Goal: Communication & Community: Answer question/provide support

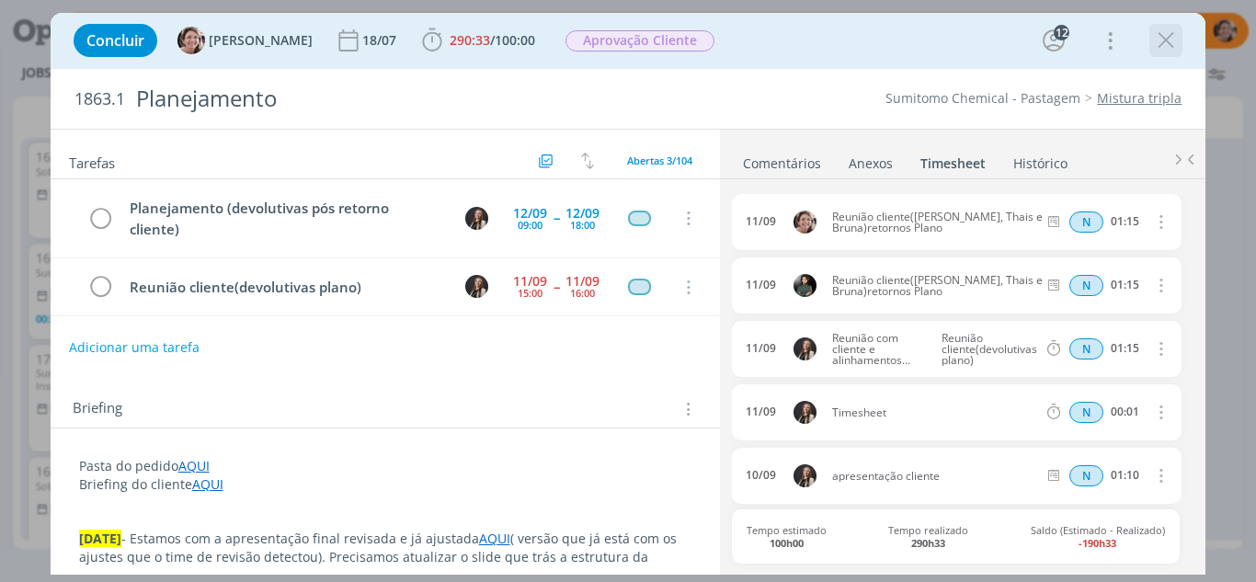
scroll to position [2023, 0]
click at [1180, 40] on icon "dialog" at bounding box center [1166, 41] width 28 height 28
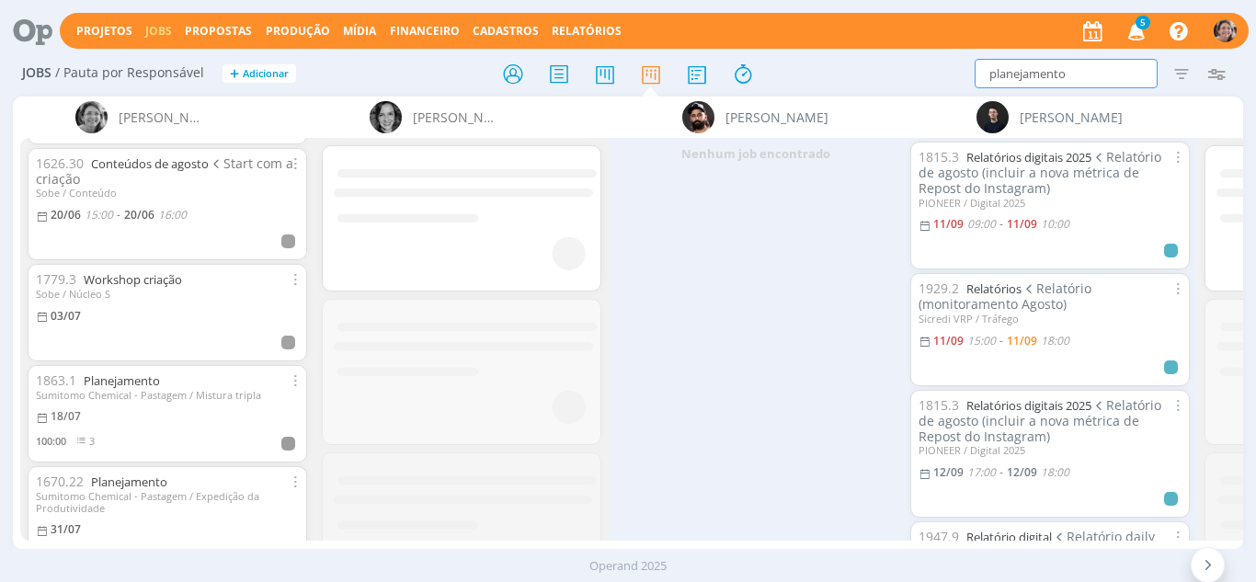
click at [702, 26] on div "Projetos Jobs Propostas Produção [GEOGRAPHIC_DATA] Financeiro Cadastros Relatór…" at bounding box center [628, 291] width 1256 height 582
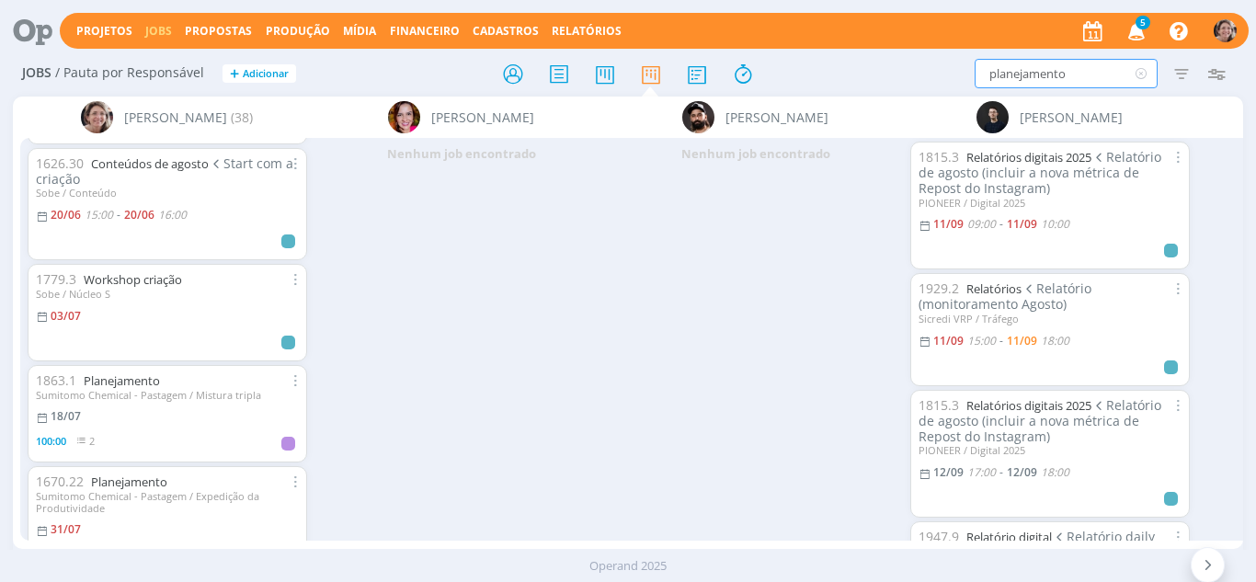
drag, startPoint x: 1077, startPoint y: 74, endPoint x: 715, endPoint y: 22, distance: 366.1
click at [715, 22] on div "Projetos Jobs Propostas Produção [GEOGRAPHIC_DATA] Financeiro Cadastros Relatór…" at bounding box center [628, 291] width 1256 height 582
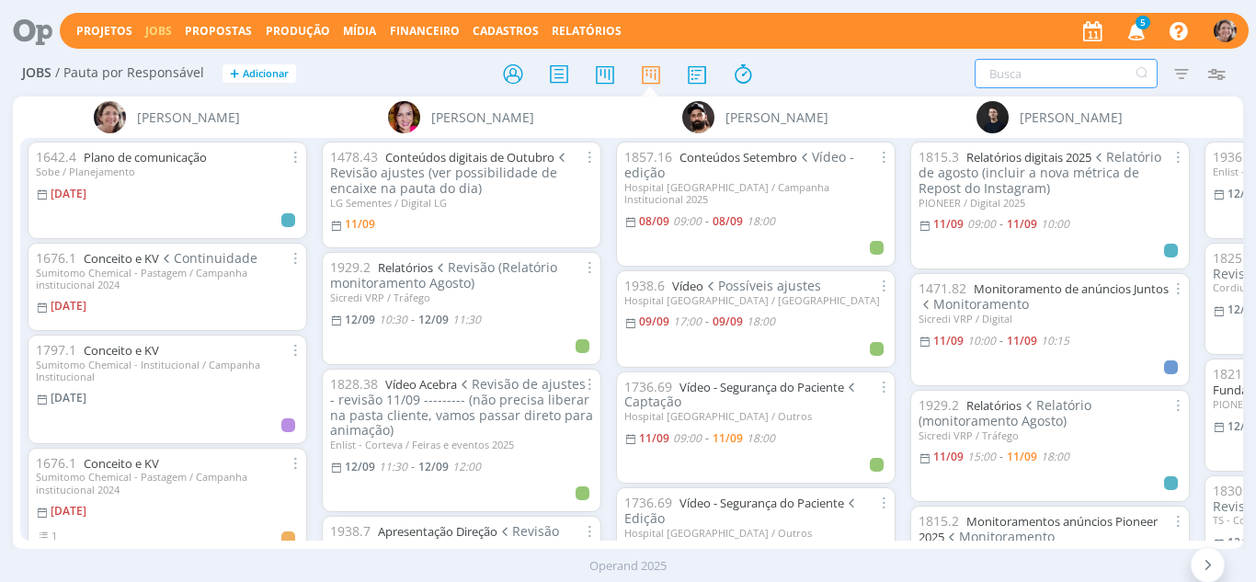
click at [1083, 68] on input "text" at bounding box center [1066, 73] width 183 height 29
type input "tempest"
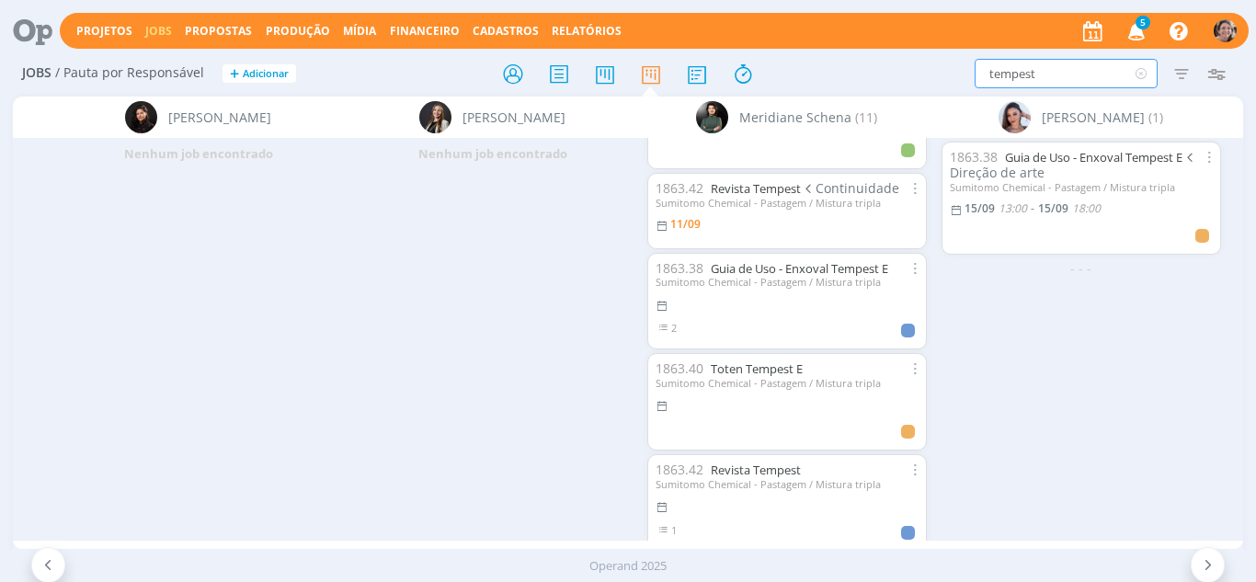
scroll to position [659, 0]
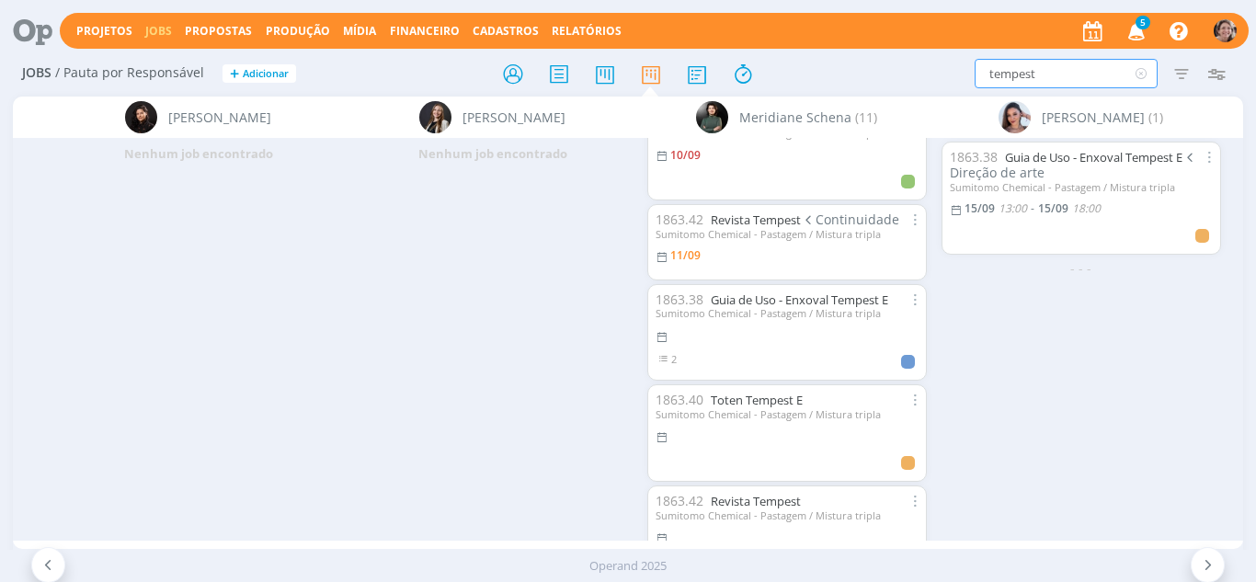
drag, startPoint x: 1053, startPoint y: 76, endPoint x: 744, endPoint y: 9, distance: 316.2
click at [744, 9] on div "Projetos Jobs Propostas Produção [GEOGRAPHIC_DATA] Financeiro Cadastros Relatór…" at bounding box center [628, 291] width 1256 height 582
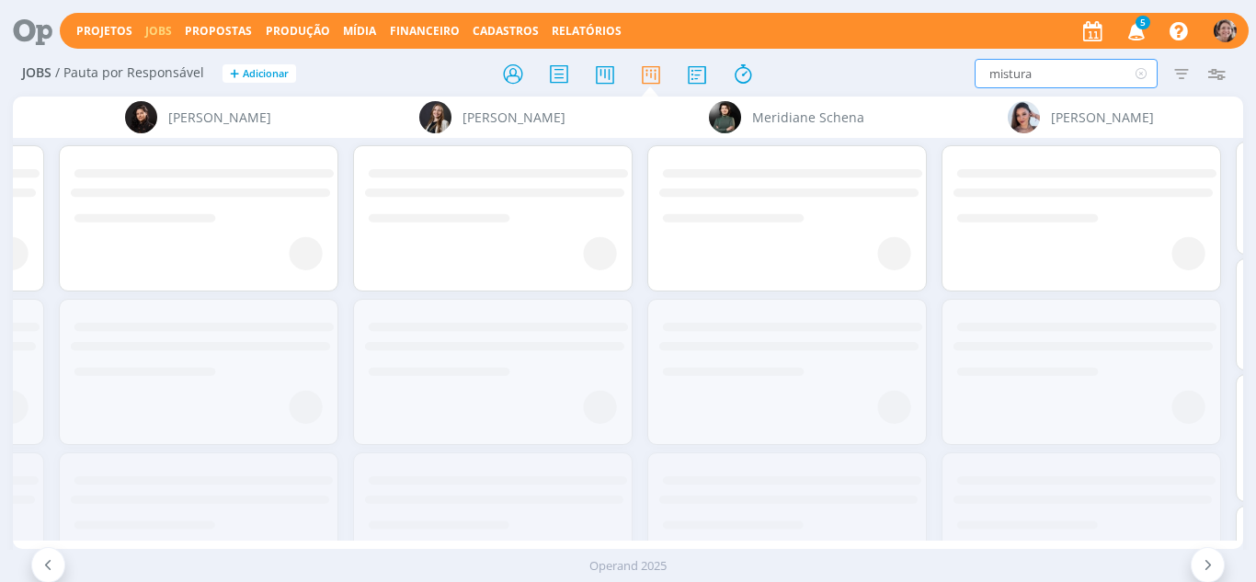
type input "mistura"
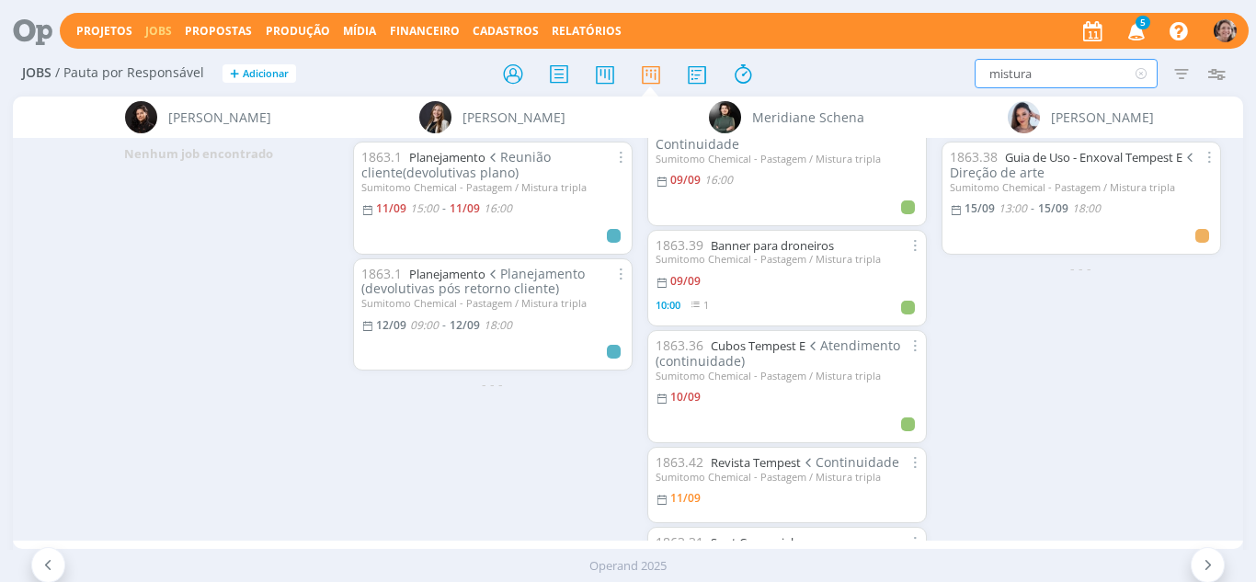
scroll to position [618, 0]
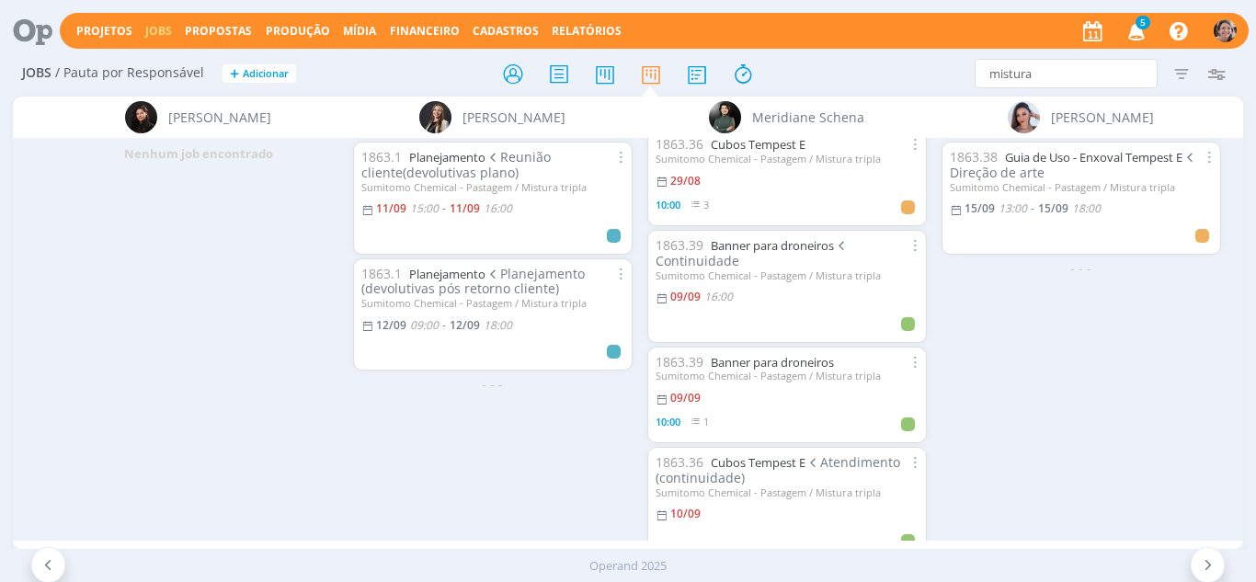
click at [47, 575] on div at bounding box center [48, 565] width 35 height 36
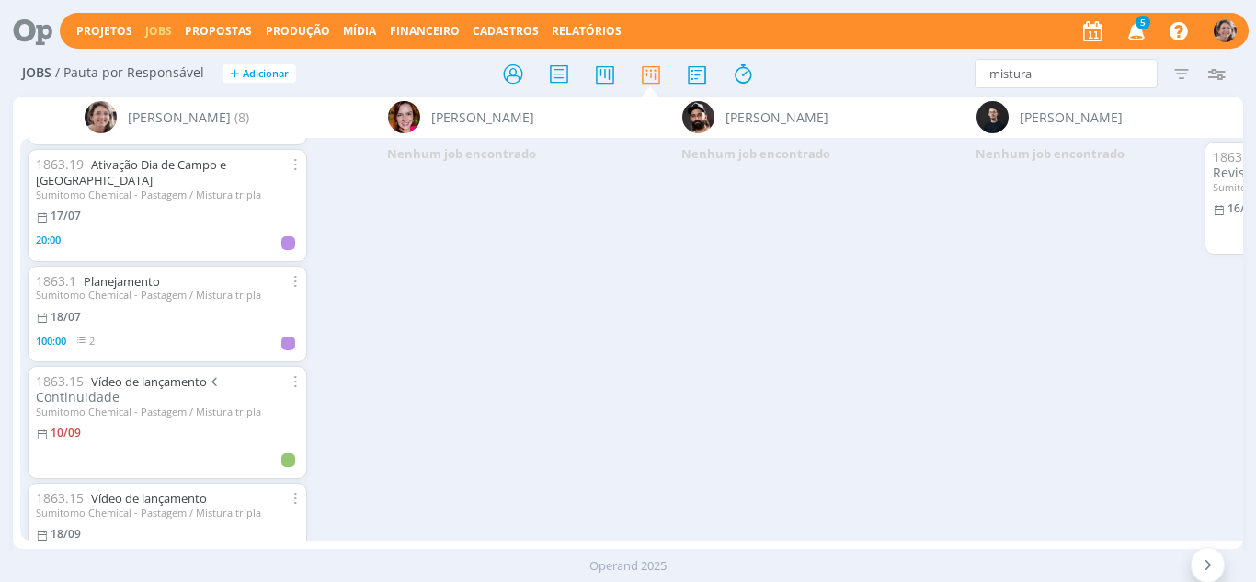
scroll to position [454, 0]
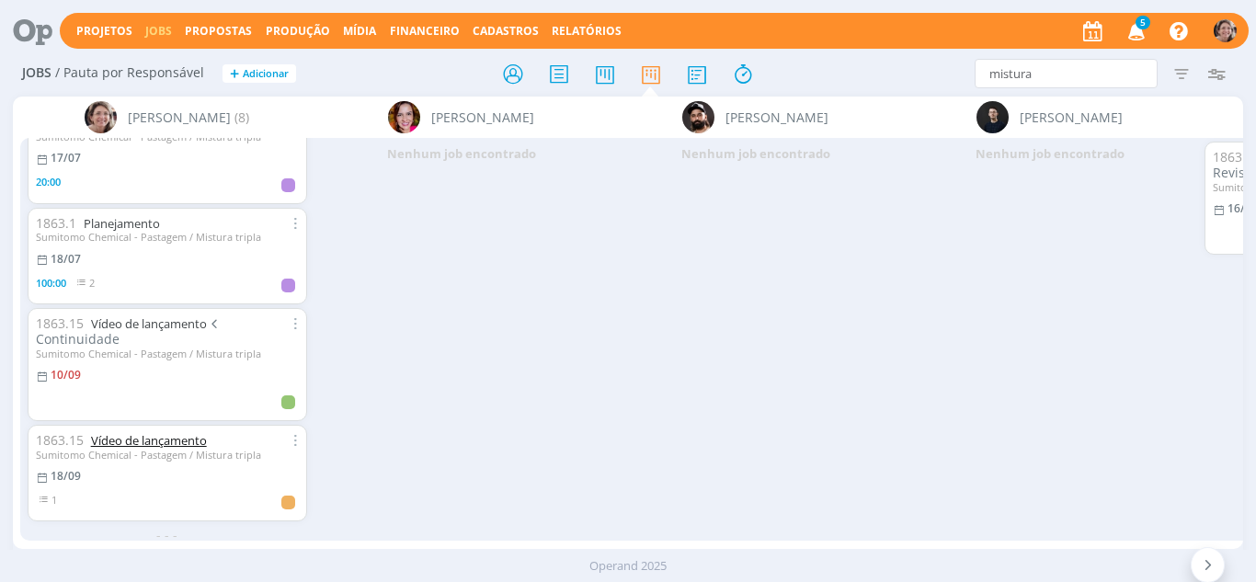
click at [167, 432] on link "Vídeo de lançamento" at bounding box center [149, 440] width 116 height 17
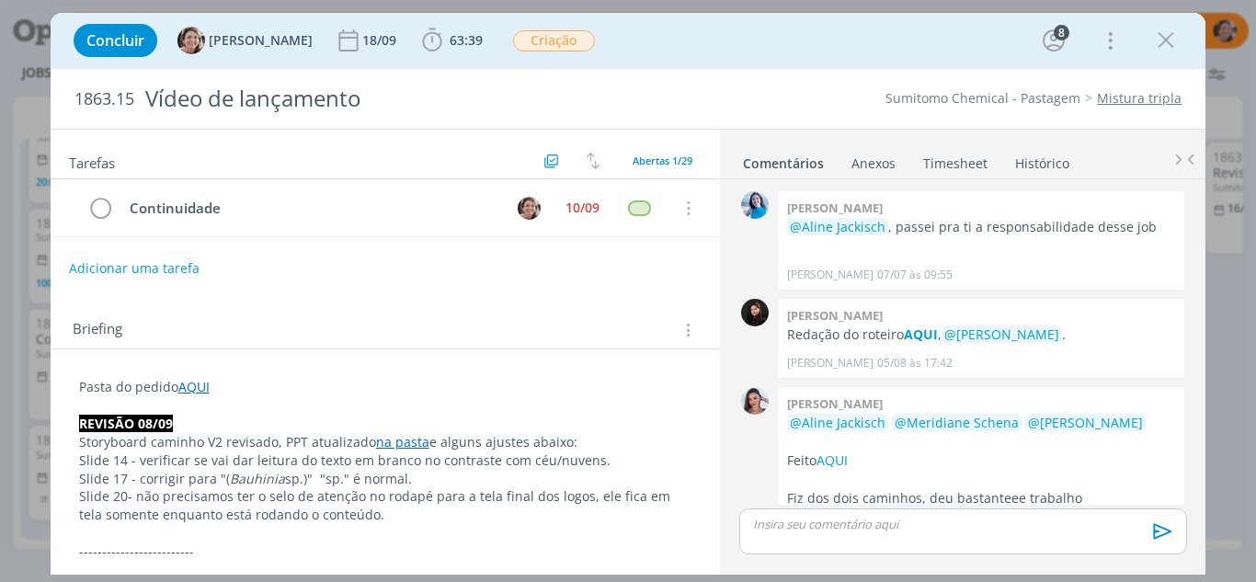
scroll to position [2255, 0]
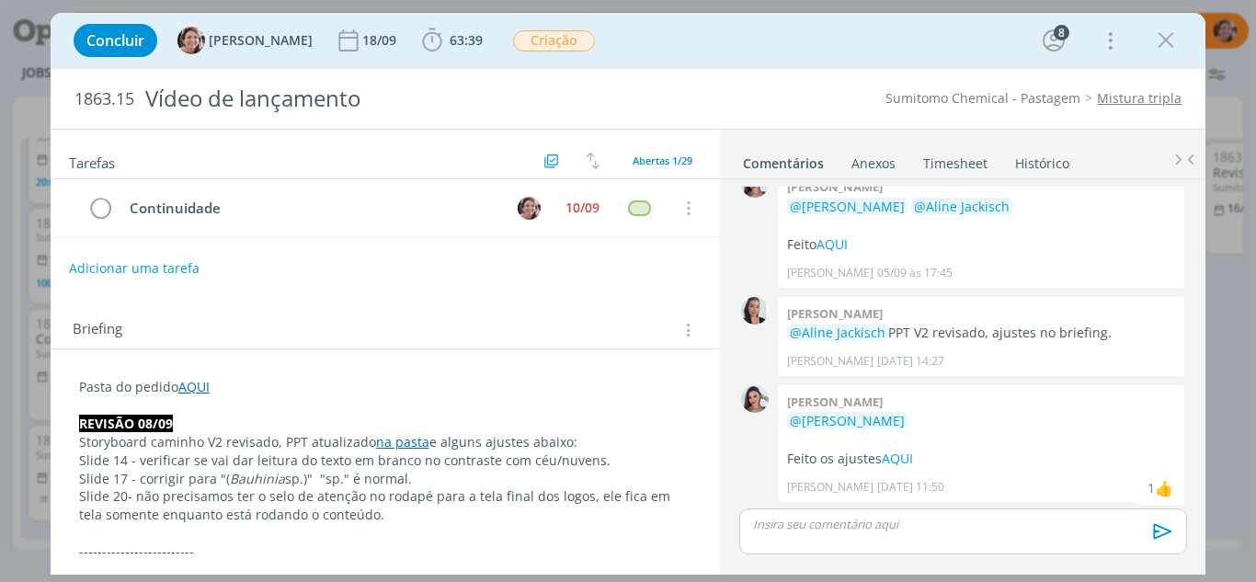
scroll to position [2255, 0]
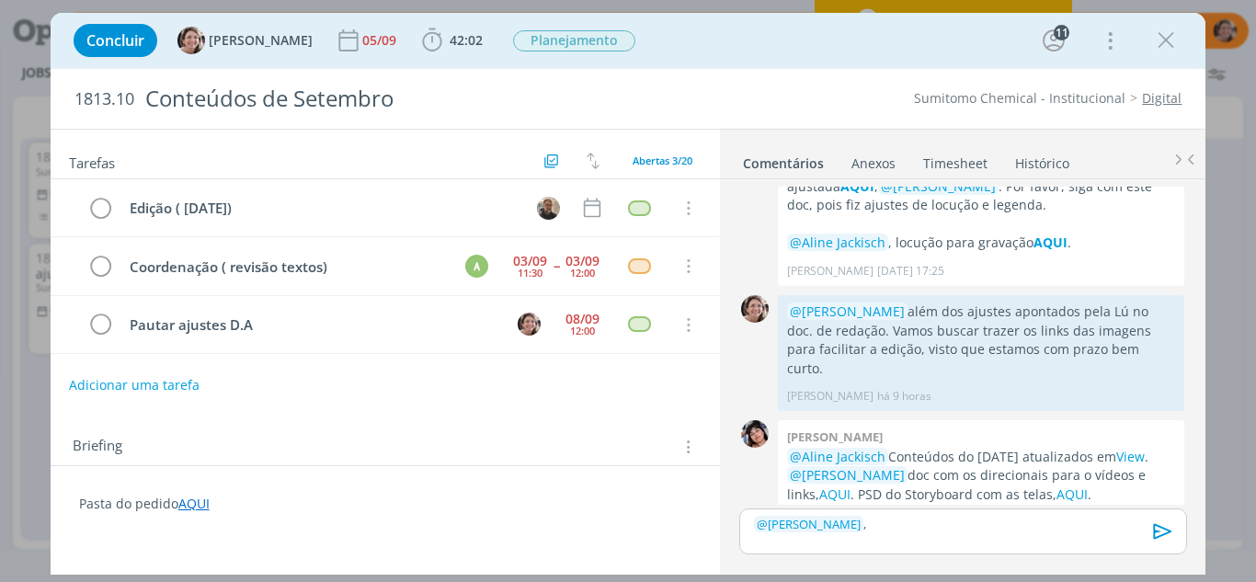
click at [870, 527] on p "﻿ @ Rodrigo Bilheri ﻿ ," at bounding box center [963, 524] width 418 height 17
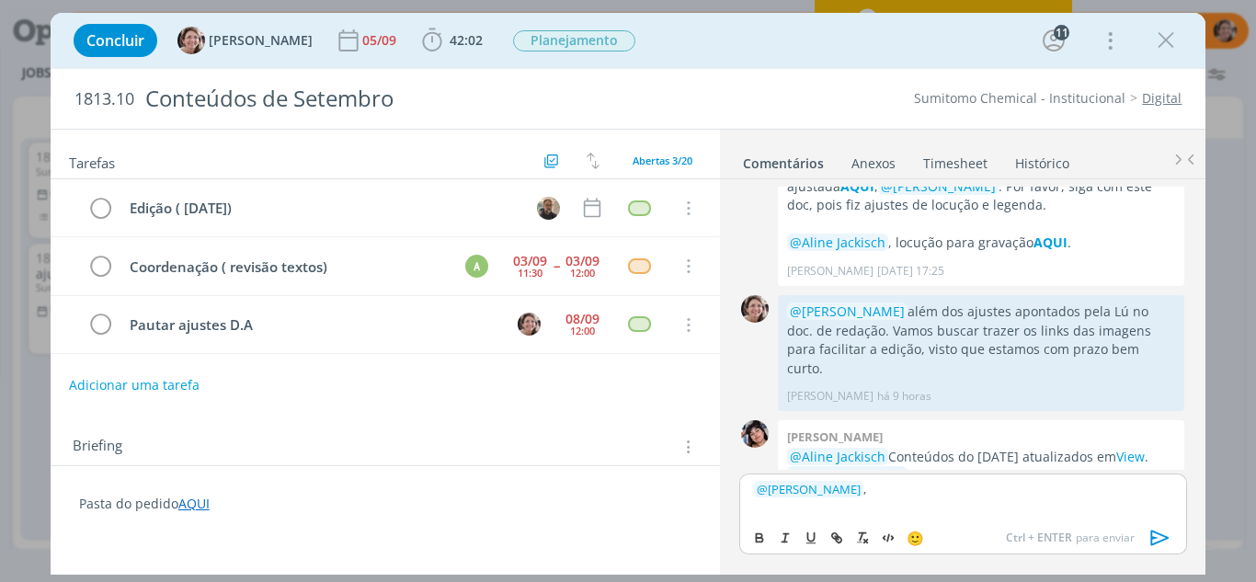
scroll to position [1671, 0]
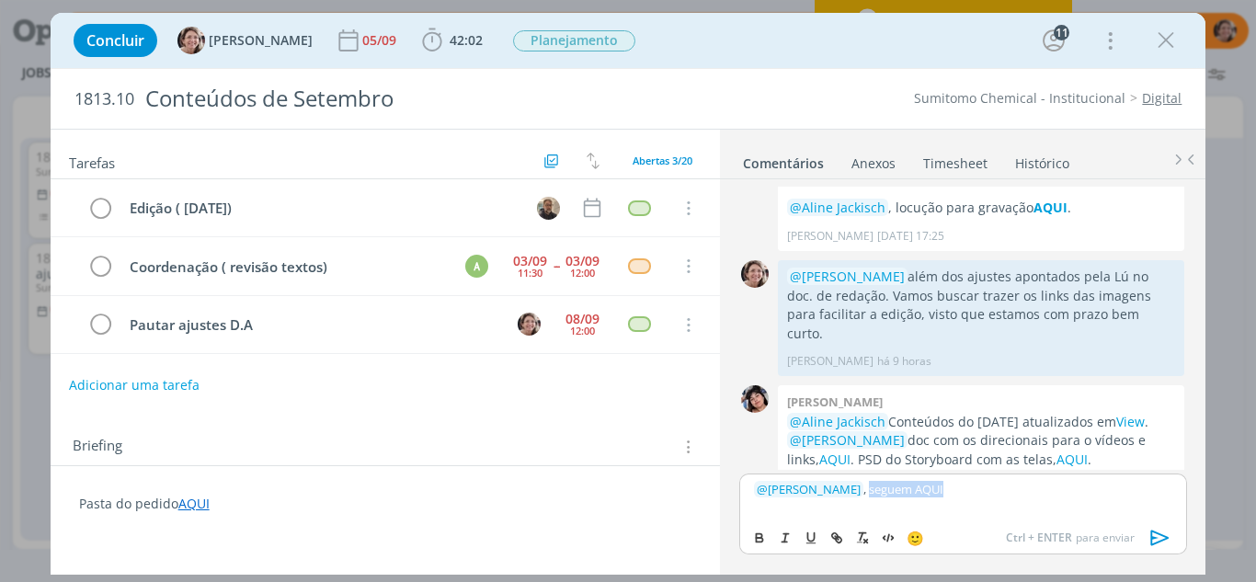
drag, startPoint x: 949, startPoint y: 488, endPoint x: 861, endPoint y: 484, distance: 88.4
click at [861, 484] on p "﻿ @ Rodrigo Bilheri ﻿ , seguem AQUI" at bounding box center [963, 489] width 418 height 17
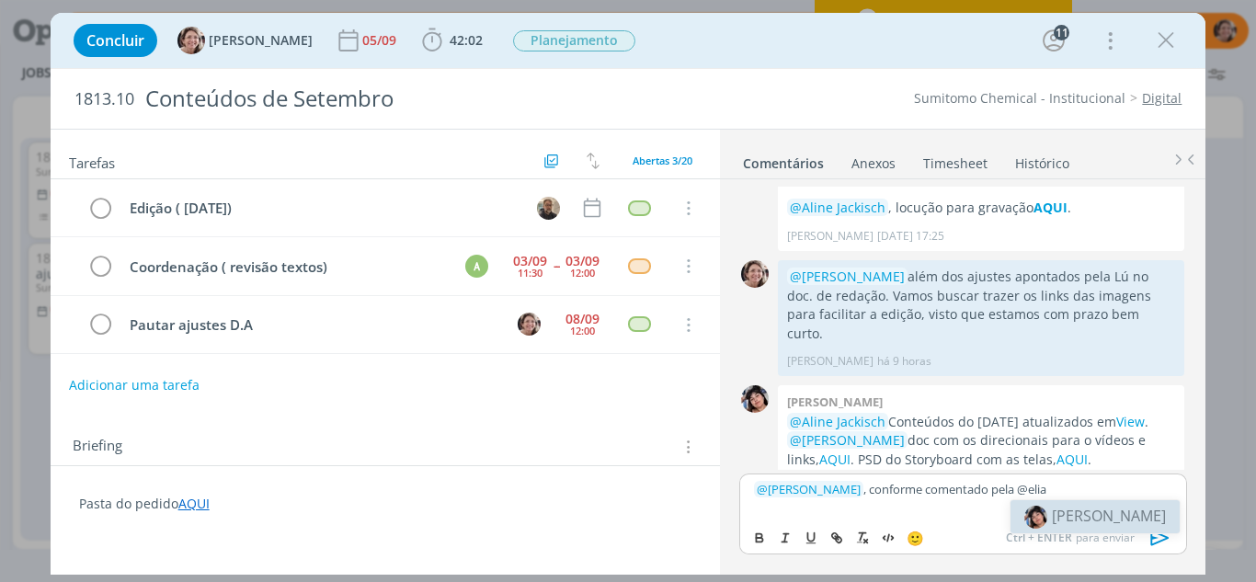
click at [1113, 526] on li "[PERSON_NAME]" at bounding box center [1095, 516] width 169 height 33
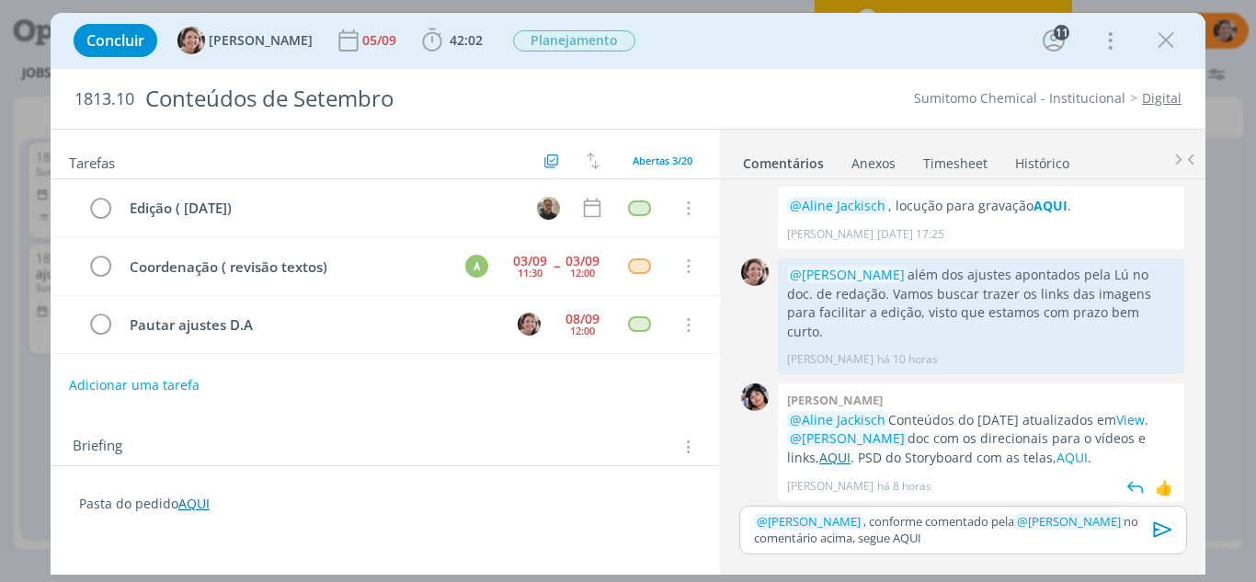
scroll to position [1639, 0]
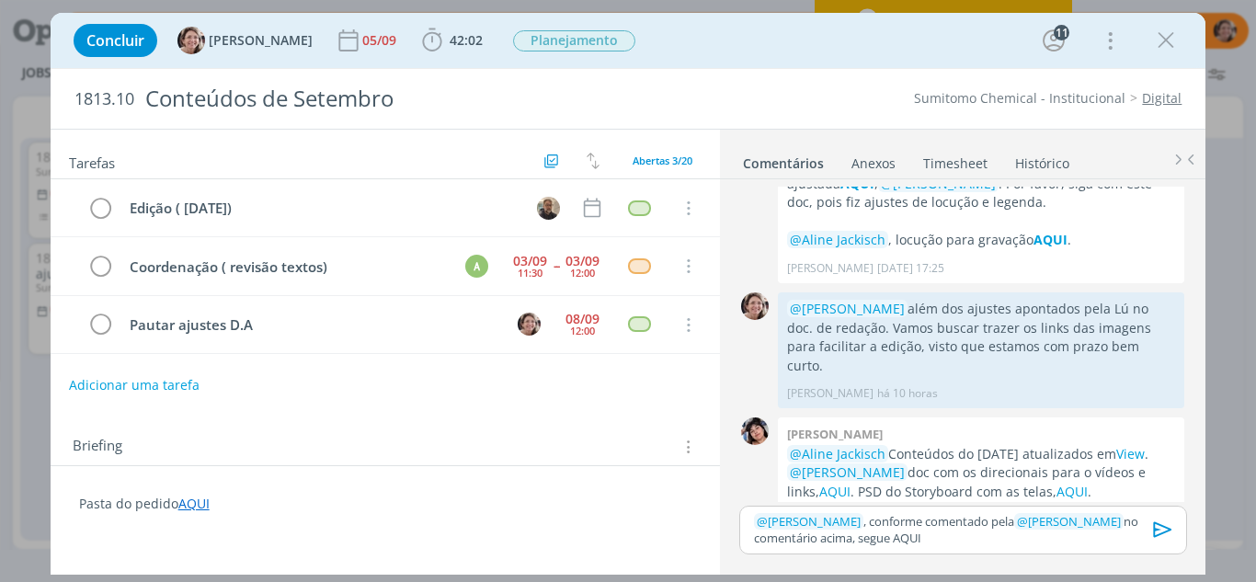
drag, startPoint x: 839, startPoint y: 419, endPoint x: 703, endPoint y: 498, distance: 157.0
drag, startPoint x: 917, startPoint y: 536, endPoint x: 885, endPoint y: 535, distance: 32.2
click at [885, 535] on p "﻿ @ Rodrigo Bilheri ﻿ , conforme comentado pela ﻿ @ Eliana Hochscheidt ﻿ no com…" at bounding box center [963, 530] width 418 height 34
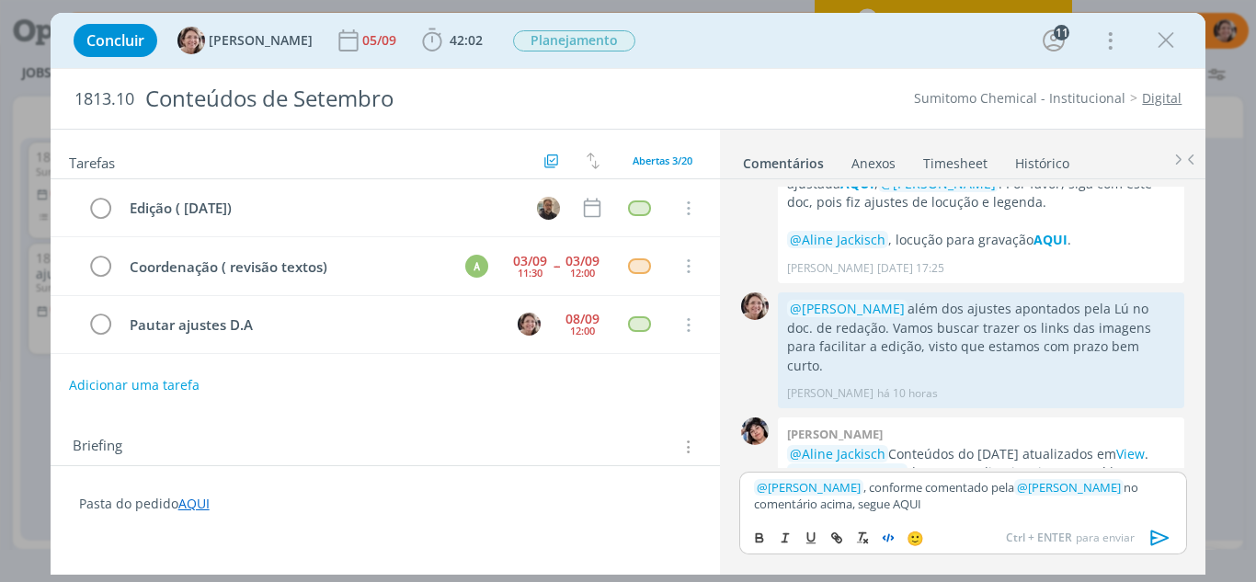
scroll to position [1673, 0]
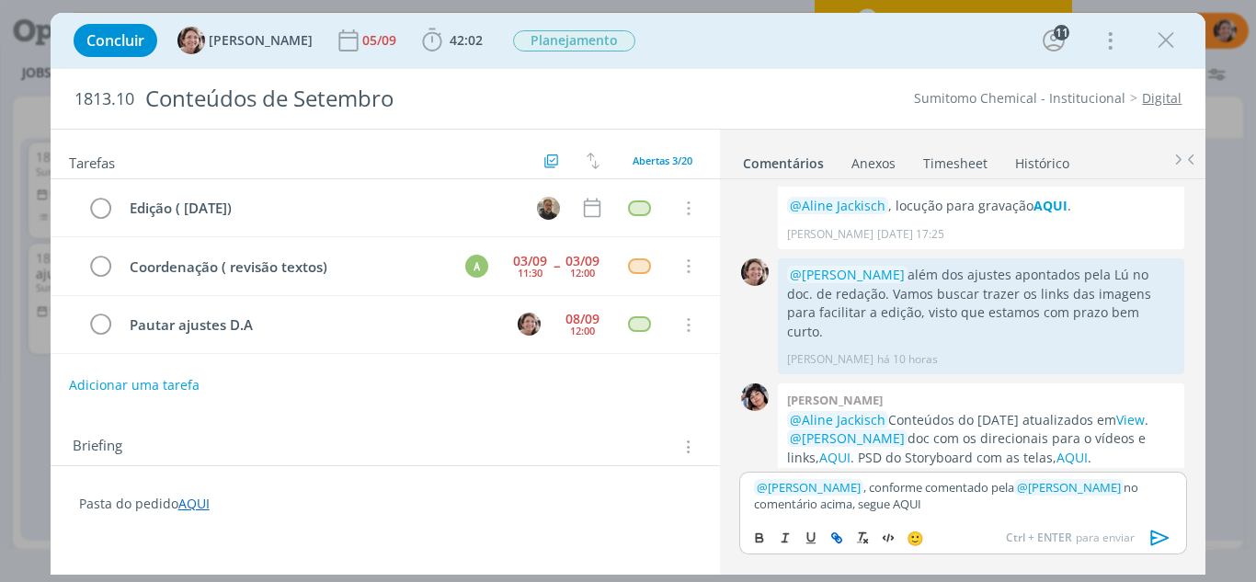
click at [841, 535] on icon "dialog" at bounding box center [837, 538] width 15 height 15
type input "AQUI"
paste input "https://sobeae.sharepoint.com/:w:/s/SOBEAE/EQHipQud1FNHopBCSSJ0GusBkFAn6iM-tht-…"
click at [977, 466] on link "dialog" at bounding box center [987, 469] width 48 height 17
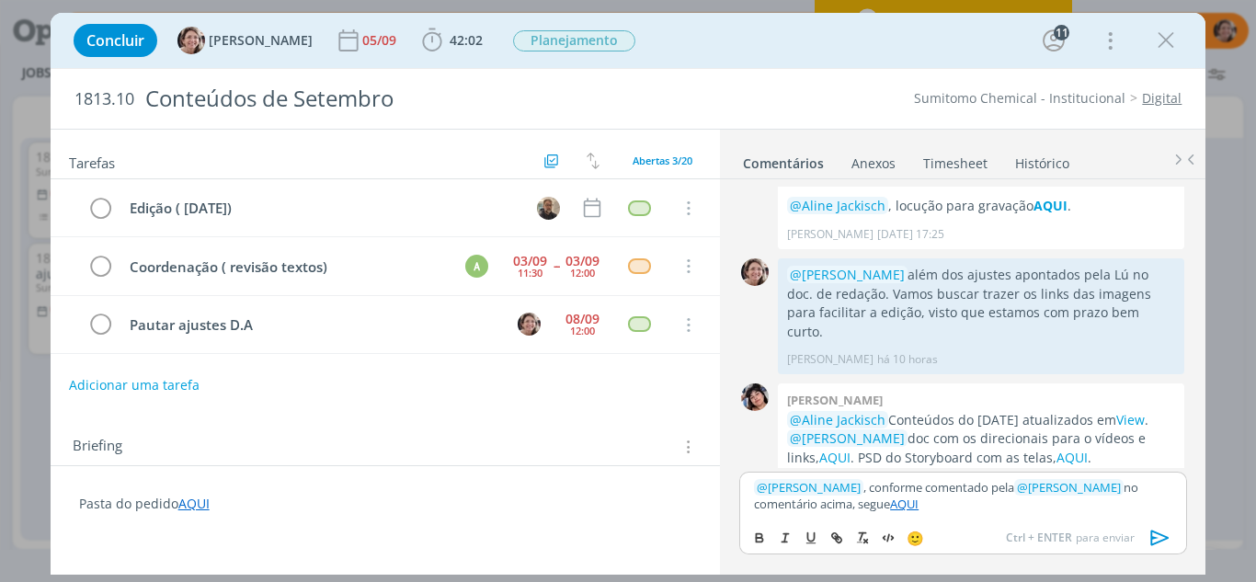
click at [941, 504] on p "﻿ @ Rodrigo Bilheri ﻿ , conforme comentado pela ﻿ @ Eliana Hochscheidt ﻿ no com…" at bounding box center [963, 496] width 418 height 34
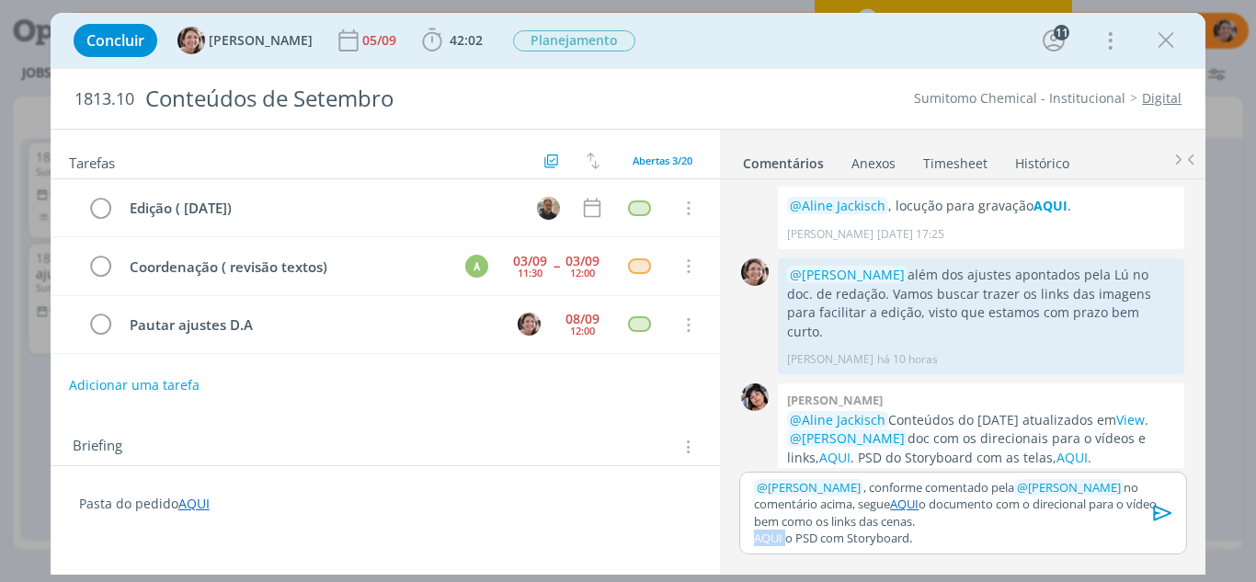
drag, startPoint x: 786, startPoint y: 537, endPoint x: 761, endPoint y: 532, distance: 26.3
click at [753, 535] on div "﻿ @ Rodrigo Bilheri ﻿ , conforme comentado pela ﻿ @ Eliana Hochscheidt ﻿ no com…" at bounding box center [962, 513] width 447 height 83
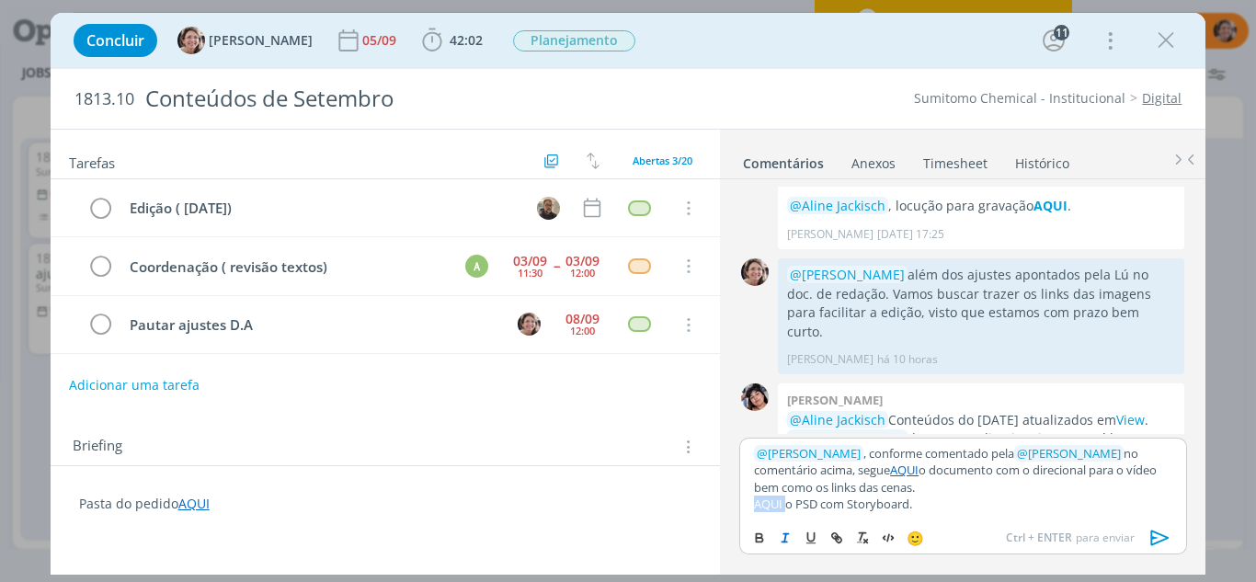
scroll to position [1707, 0]
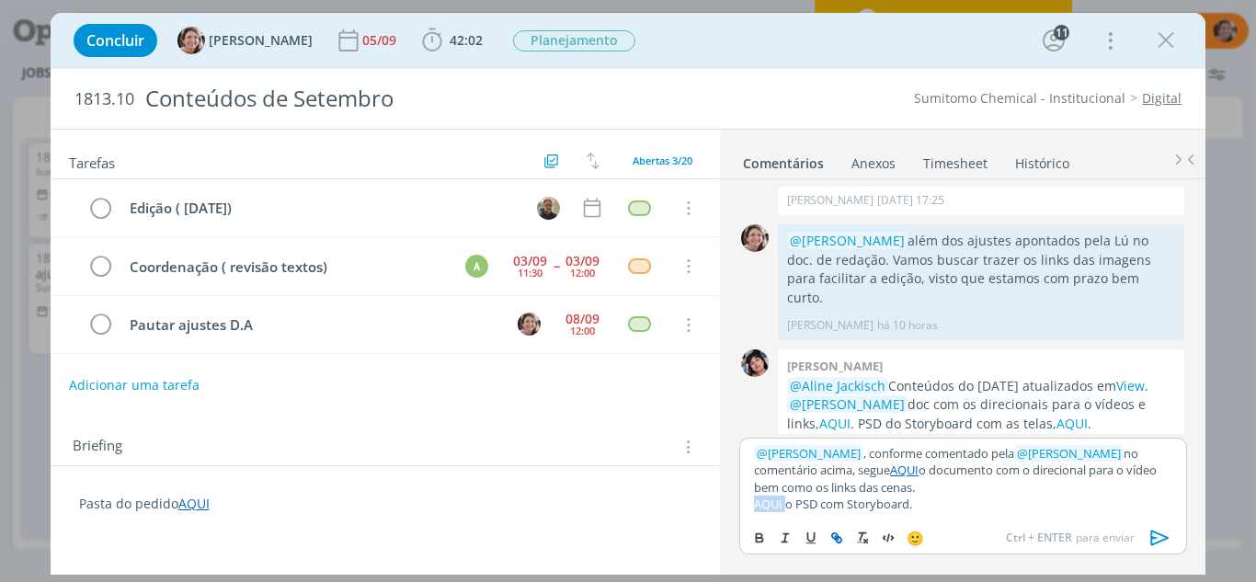
click at [831, 537] on icon "dialog" at bounding box center [837, 538] width 15 height 15
type input "AQUI"
paste input "https://sobeae.sharepoint.com/:i:/s/SOBEAE/EWEk7ZFPzYdEv0aM7QMePowBaq-ZcQJcfTiy…"
click at [965, 471] on link "dialog" at bounding box center [965, 469] width 48 height 17
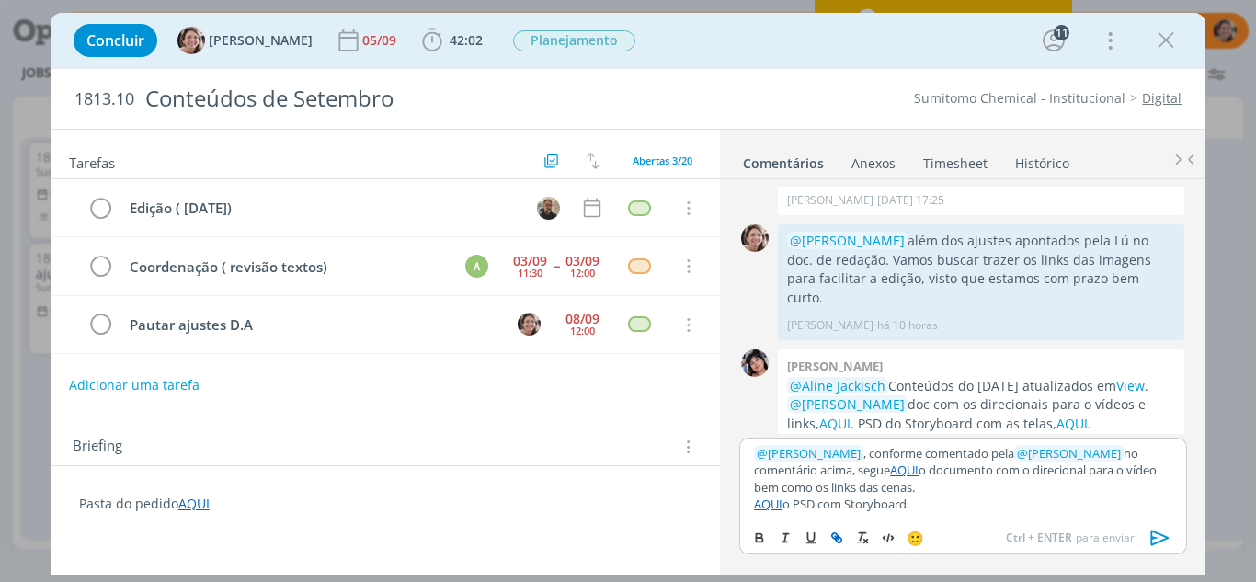
click at [941, 506] on p "AQUI o PSD com Storyboard." at bounding box center [963, 504] width 418 height 17
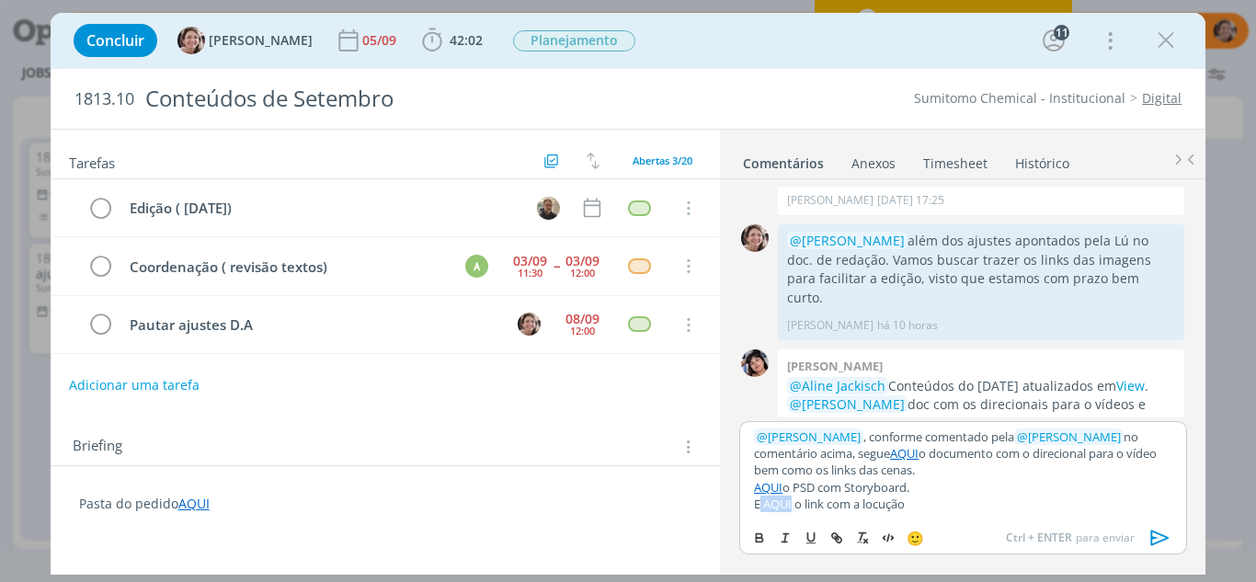
drag, startPoint x: 793, startPoint y: 503, endPoint x: 762, endPoint y: 502, distance: 30.4
click at [762, 502] on p "E AQUI o link com a locução" at bounding box center [963, 504] width 418 height 17
click at [834, 533] on icon "dialog" at bounding box center [835, 536] width 6 height 6
type input "AQUI"
paste input "https://sobeae.sharepoint.com/:f:/s/SOBEAE/ElpSLqmKgBVLiFhHr_OwI0EB5uB3I20VQVwa…"
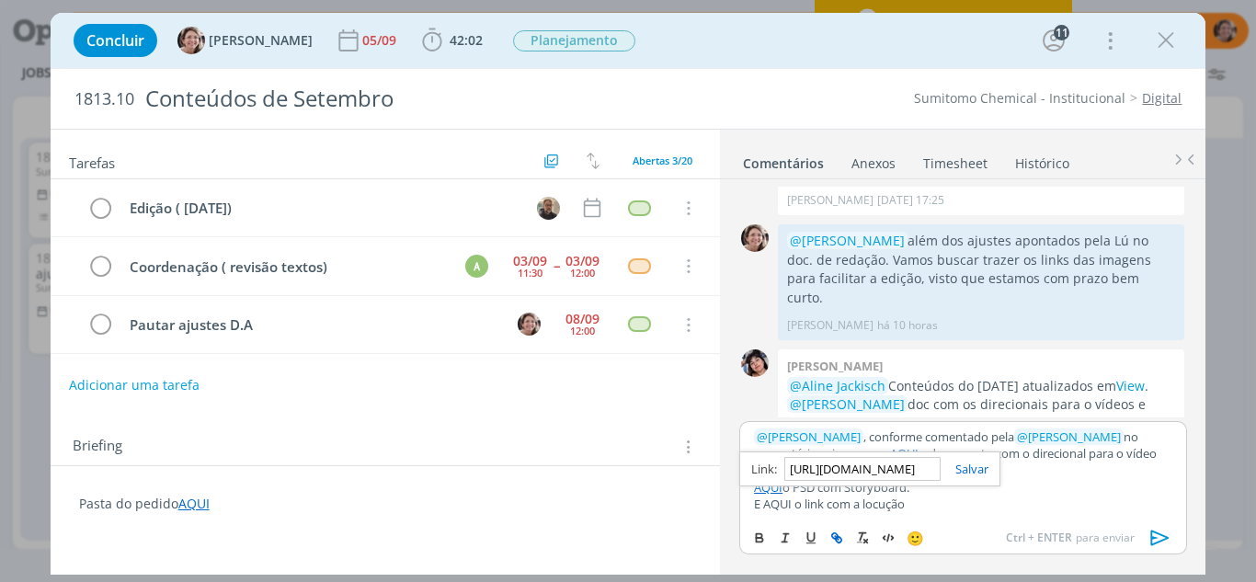
scroll to position [0, 495]
type input "https://sobeae.sharepoint.com/:f:/s/SOBEAE/ElpSLqmKgBVLiFhHr_OwI0EB5uB3I20VQVwa…"
click at [986, 465] on link "dialog" at bounding box center [965, 469] width 48 height 17
click at [971, 507] on p "E AQUI o link com a locução" at bounding box center [963, 504] width 418 height 17
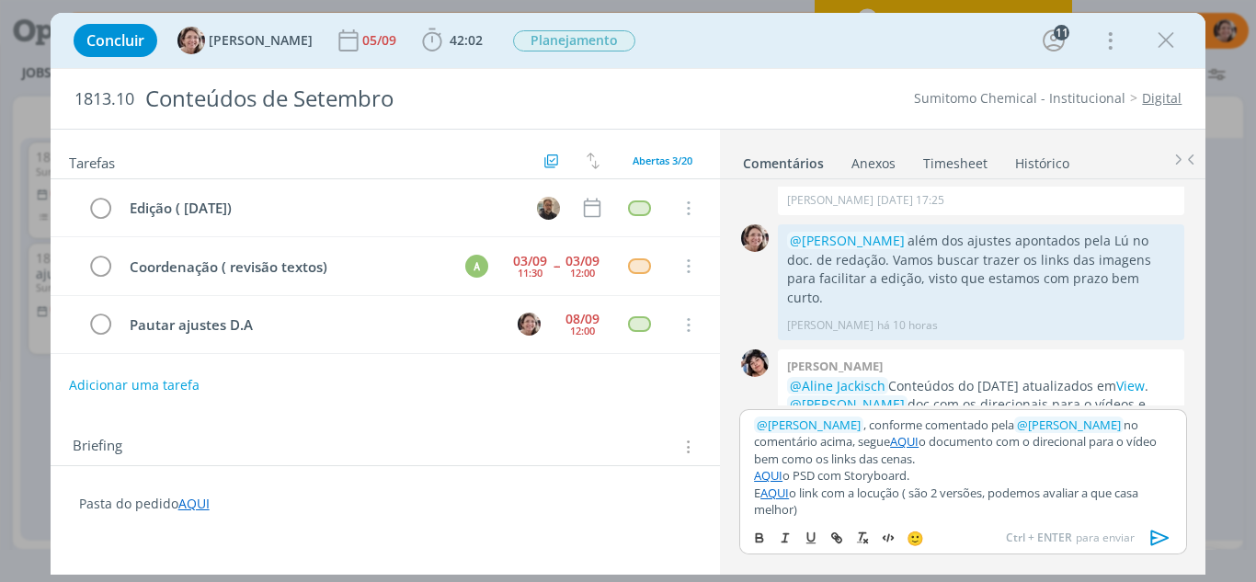
click at [1155, 534] on icon "dialog" at bounding box center [1161, 538] width 28 height 28
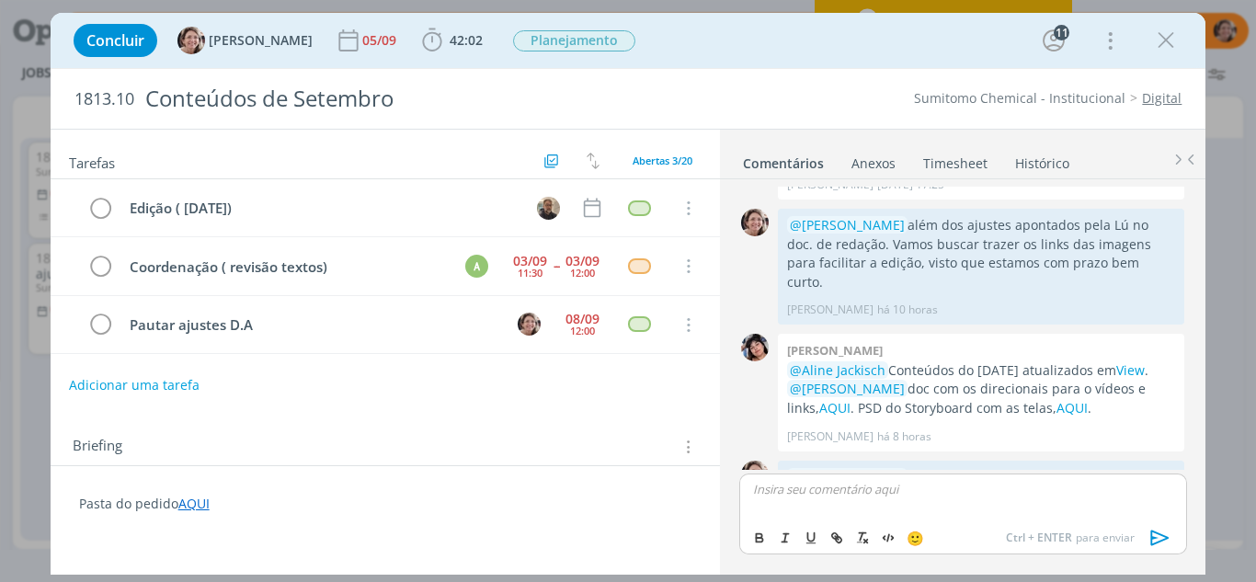
scroll to position [1834, 0]
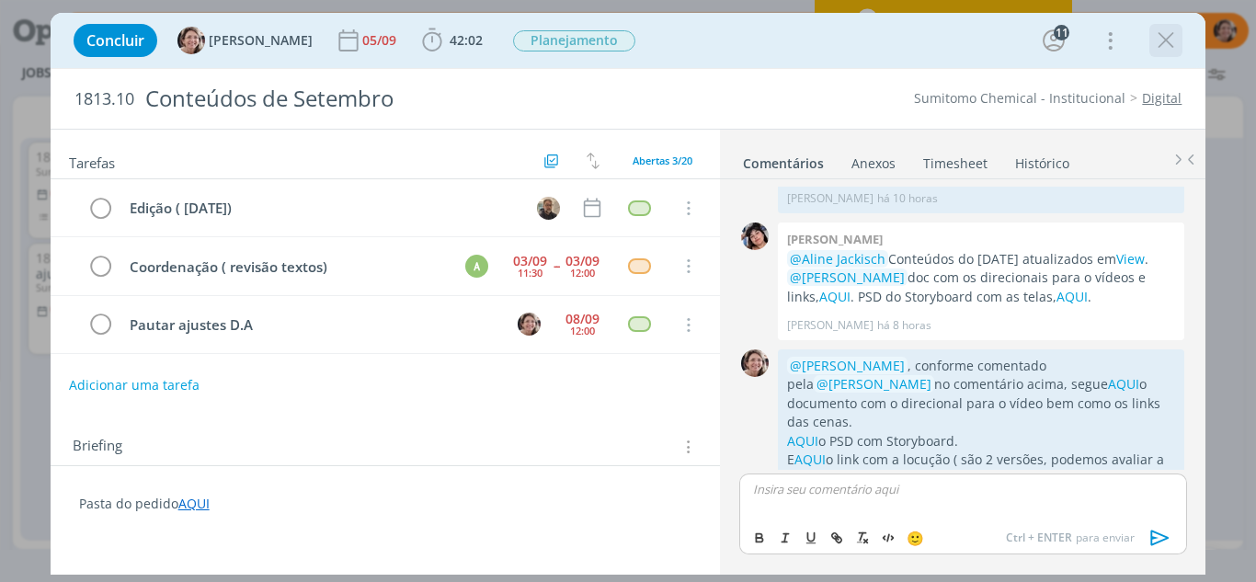
click at [1175, 52] on icon "dialog" at bounding box center [1166, 41] width 28 height 28
